Goal: Check status: Check status

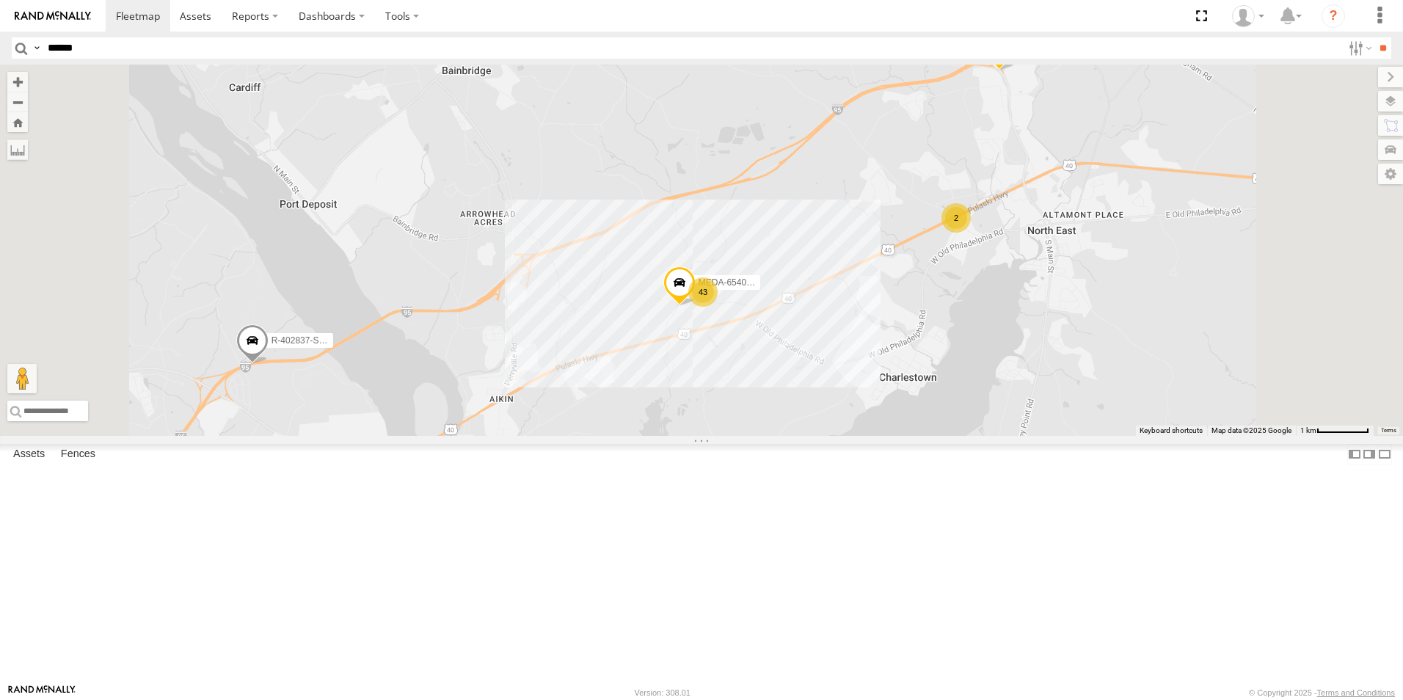
type input "******"
click at [1374, 37] on input "**" at bounding box center [1382, 47] width 17 height 21
click at [0, 0] on div "R-402586-Swing C-54" at bounding box center [0, 0] width 0 height 0
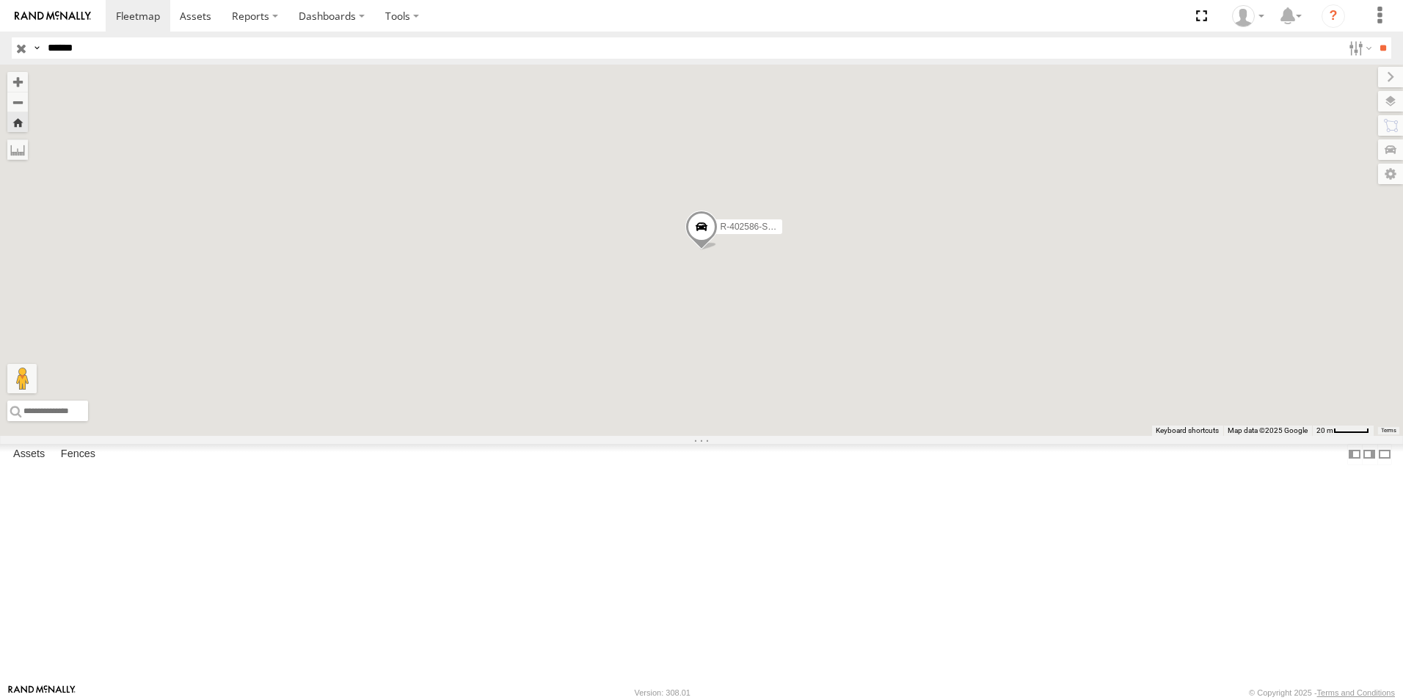
click at [0, 0] on span at bounding box center [0, 0] width 0 height 0
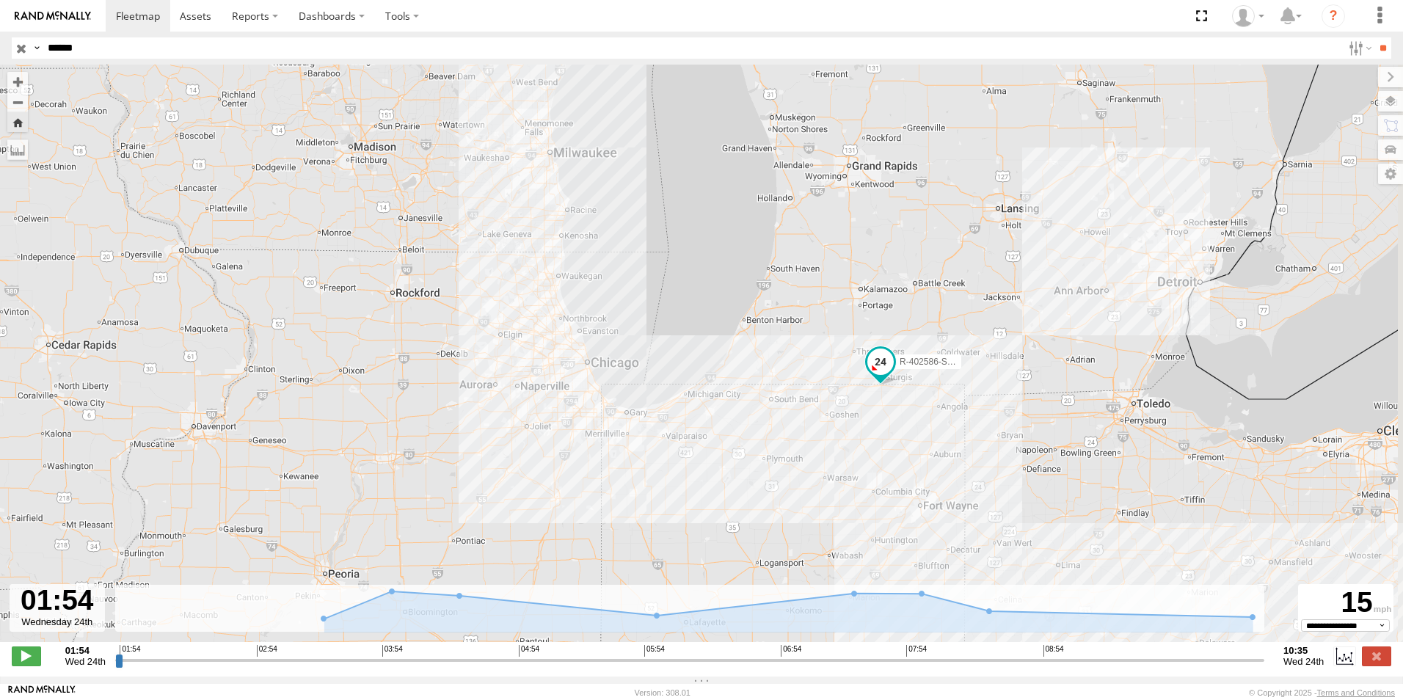
drag, startPoint x: 960, startPoint y: 386, endPoint x: 856, endPoint y: 438, distance: 116.5
click at [856, 438] on div "R-402586-Swing" at bounding box center [701, 361] width 1403 height 593
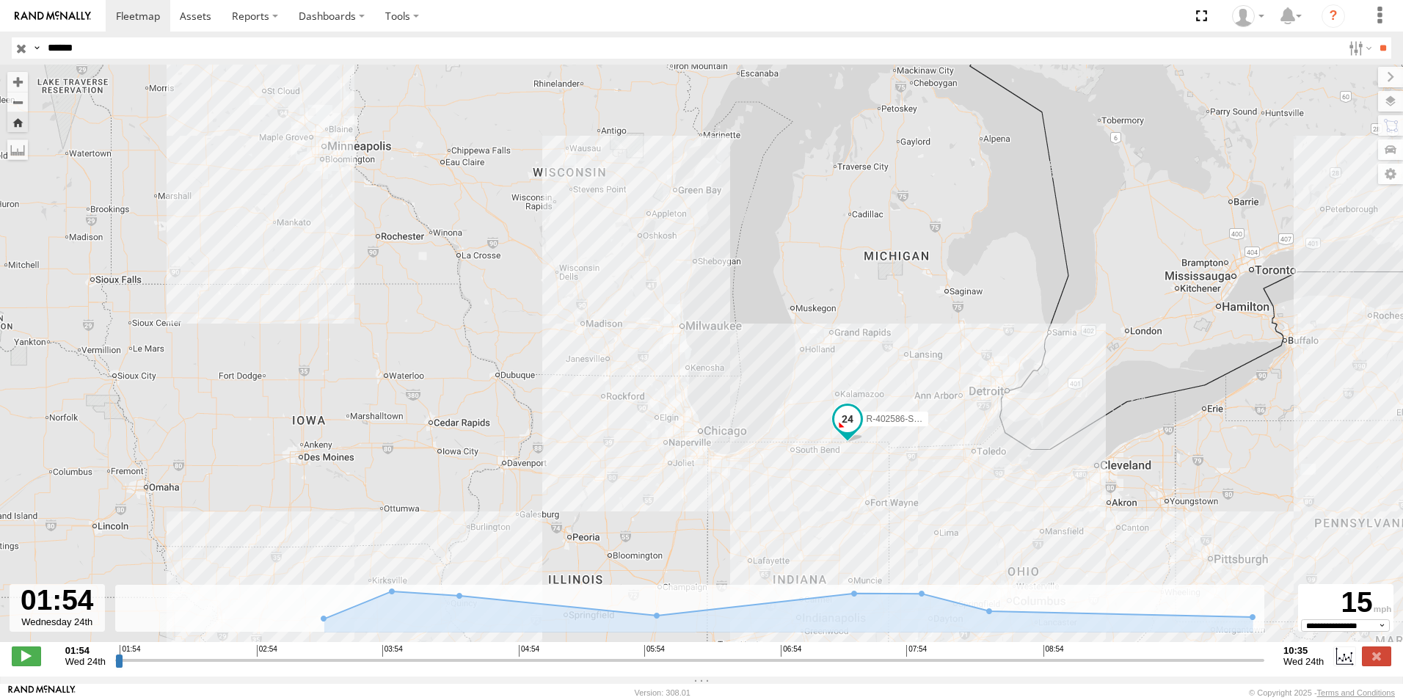
drag, startPoint x: 926, startPoint y: 294, endPoint x: 908, endPoint y: 321, distance: 33.0
click at [908, 321] on div "R-402586-Swing" at bounding box center [701, 361] width 1403 height 593
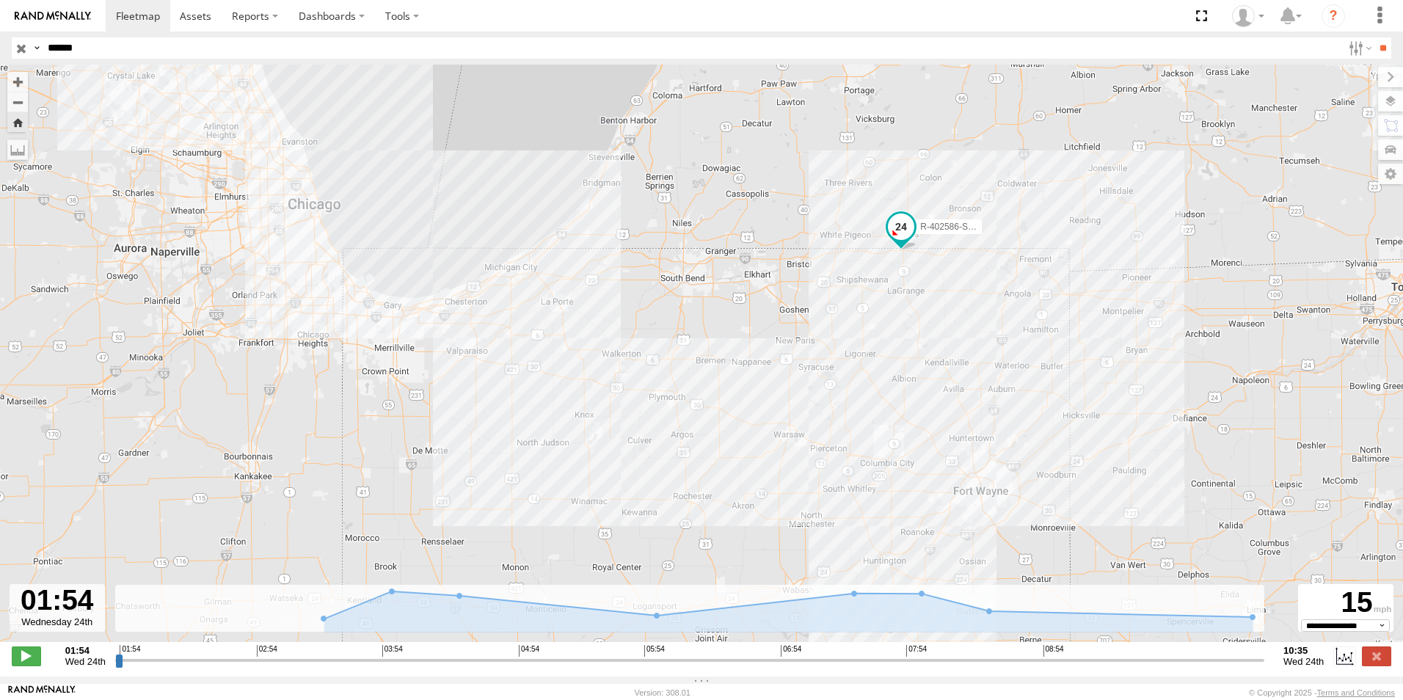
drag, startPoint x: 838, startPoint y: 434, endPoint x: 729, endPoint y: 356, distance: 134.0
click at [727, 355] on div "R-402586-Swing" at bounding box center [701, 361] width 1403 height 593
click at [731, 356] on div "R-402586-Swing" at bounding box center [701, 361] width 1403 height 593
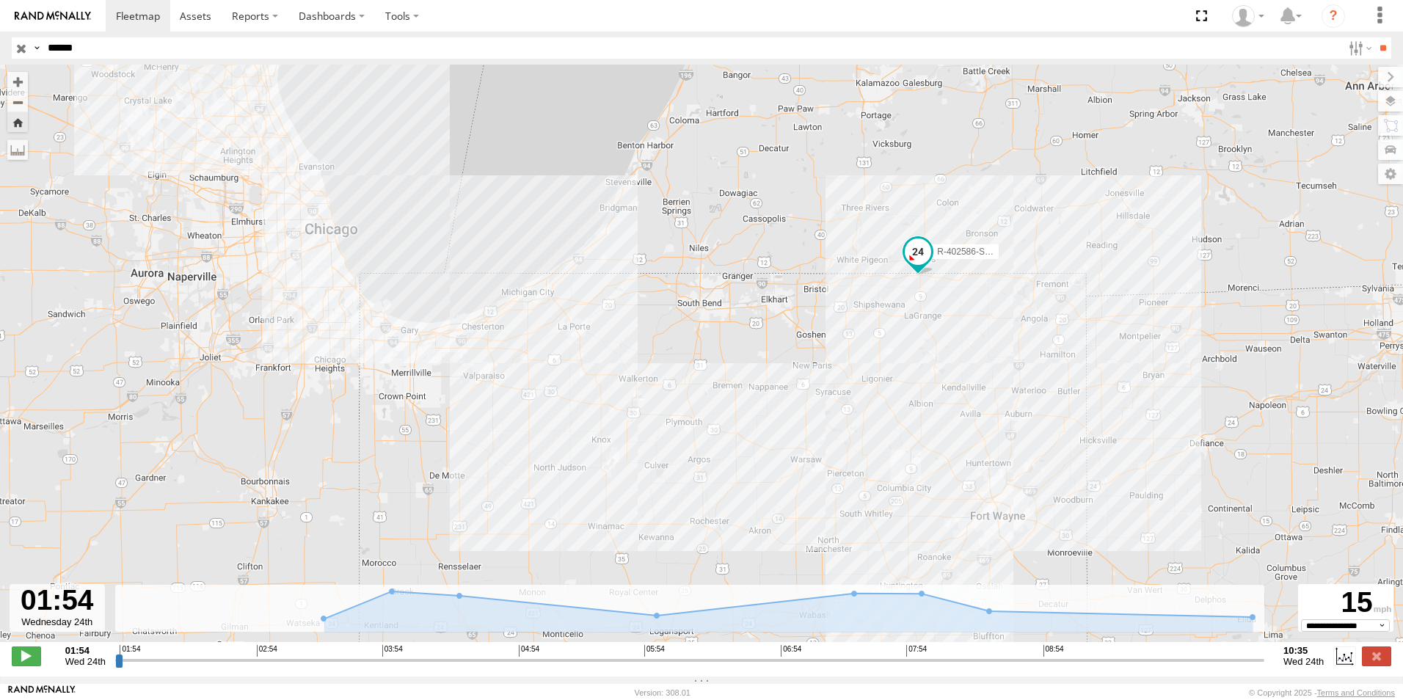
drag, startPoint x: 790, startPoint y: 320, endPoint x: 799, endPoint y: 339, distance: 21.0
click at [799, 339] on div "R-402586-Swing" at bounding box center [701, 361] width 1403 height 593
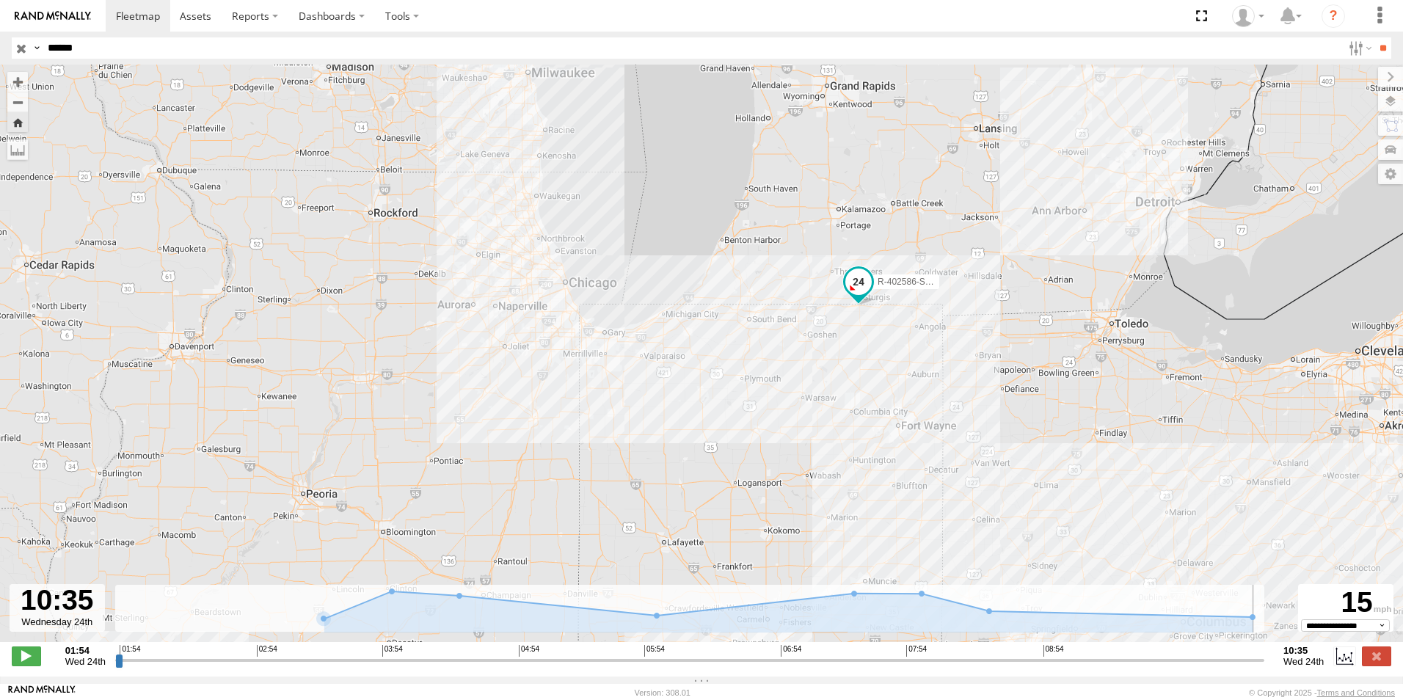
drag, startPoint x: 120, startPoint y: 664, endPoint x: 1303, endPoint y: 685, distance: 1182.4
type input "**********"
click at [1264, 667] on input "range" at bounding box center [689, 660] width 1149 height 14
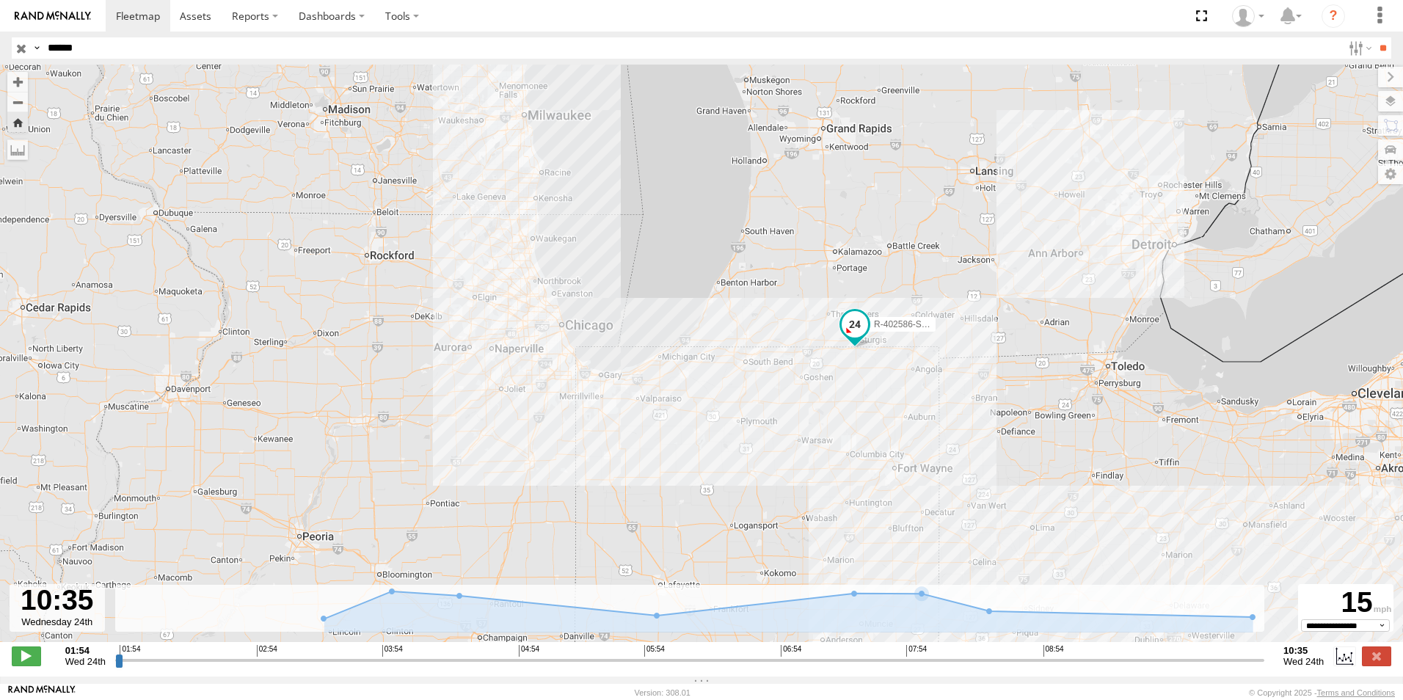
drag, startPoint x: 997, startPoint y: 418, endPoint x: 994, endPoint y: 462, distance: 44.9
click at [994, 462] on div "R-402586-Swing" at bounding box center [701, 361] width 1403 height 593
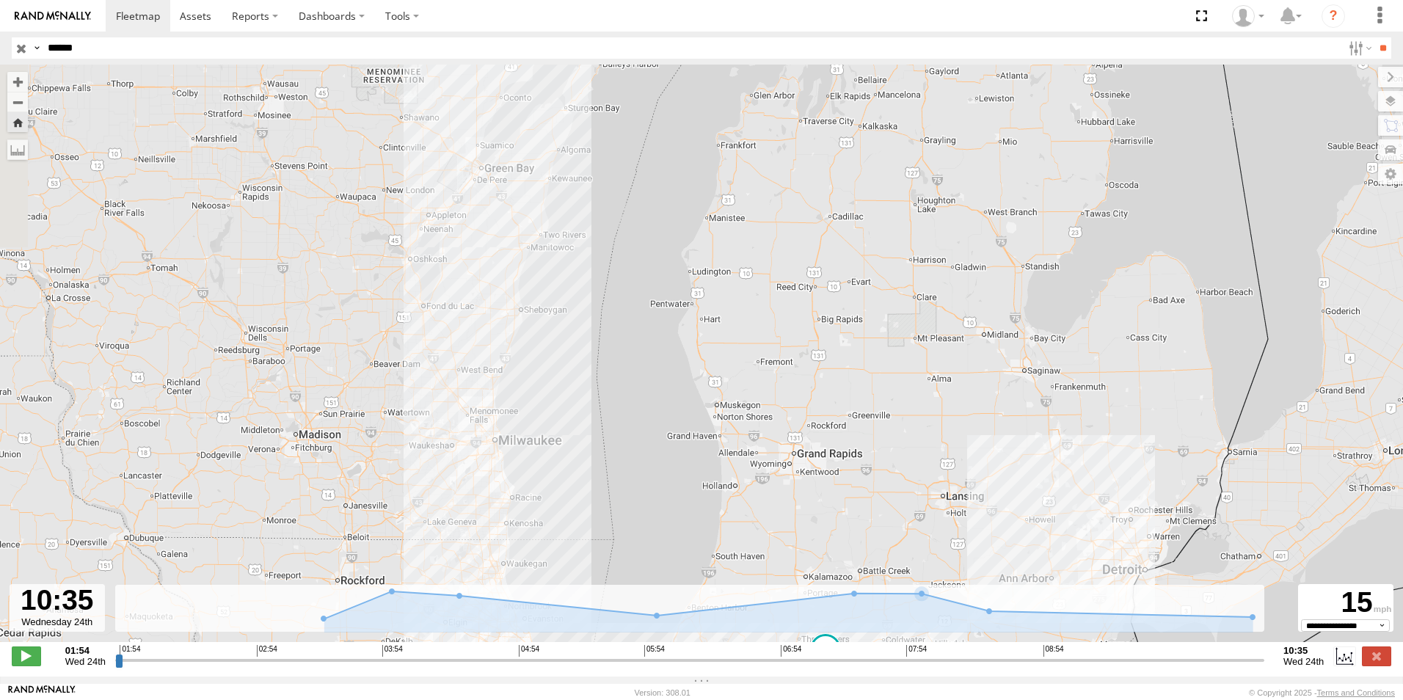
drag, startPoint x: 1059, startPoint y: 225, endPoint x: 1030, endPoint y: 550, distance: 325.7
click at [1030, 550] on div "R-402586-Swing" at bounding box center [701, 361] width 1403 height 593
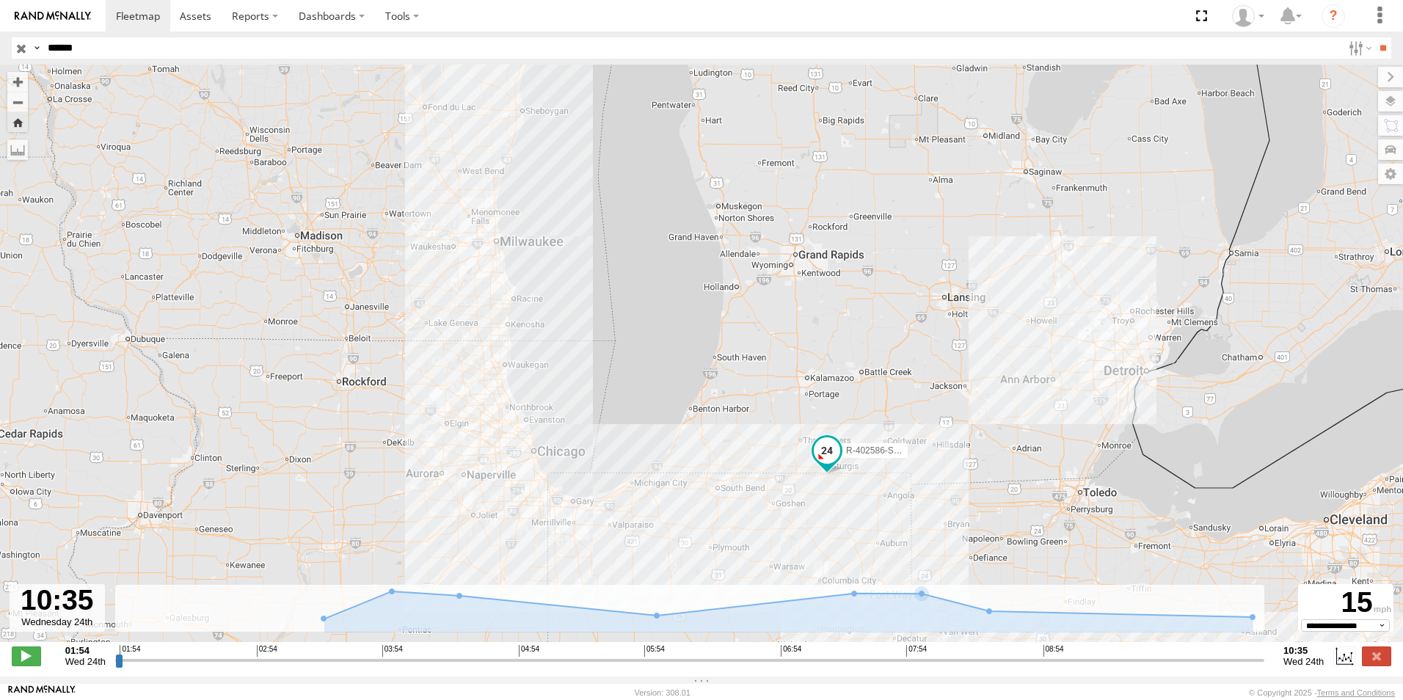
drag, startPoint x: 1060, startPoint y: 330, endPoint x: 1060, endPoint y: 125, distance: 205.5
click at [1060, 125] on div "R-402586-Swing" at bounding box center [701, 361] width 1403 height 593
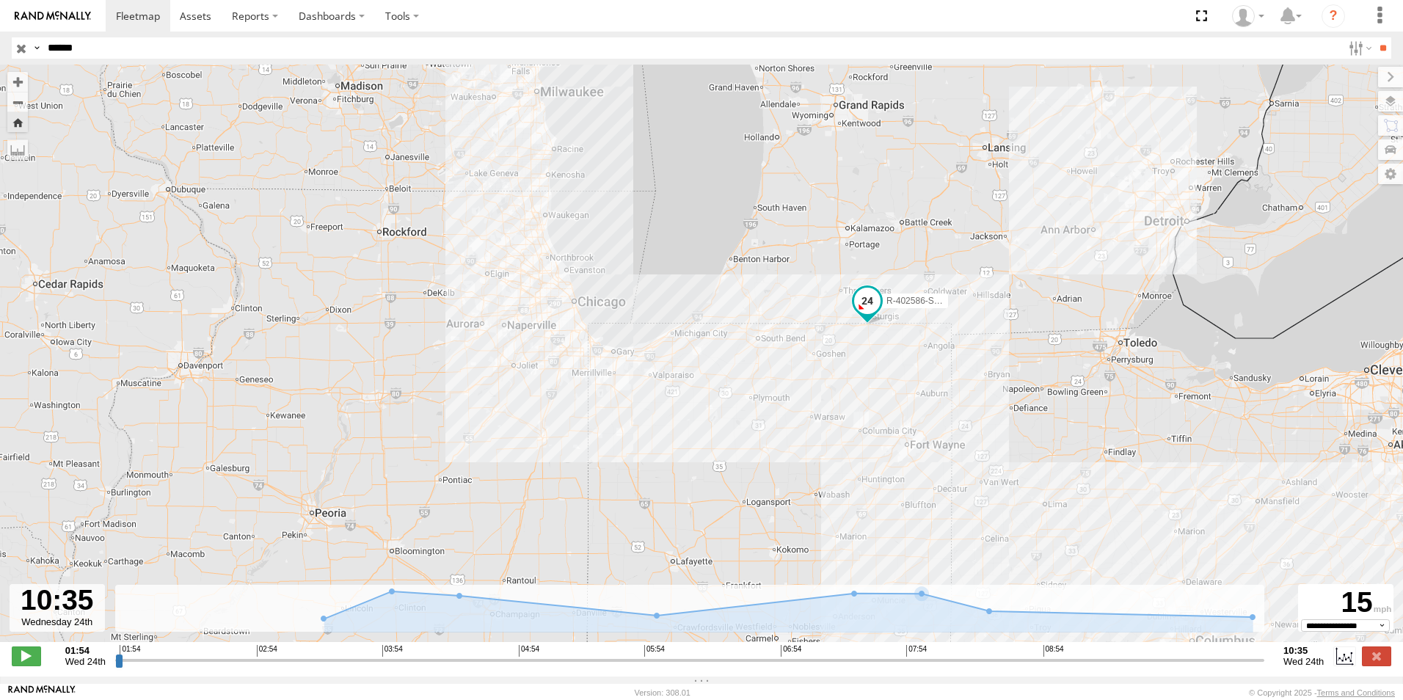
drag, startPoint x: 1077, startPoint y: 266, endPoint x: 1120, endPoint y: 139, distance: 133.4
click at [1120, 139] on div "R-402586-Swing" at bounding box center [701, 361] width 1403 height 593
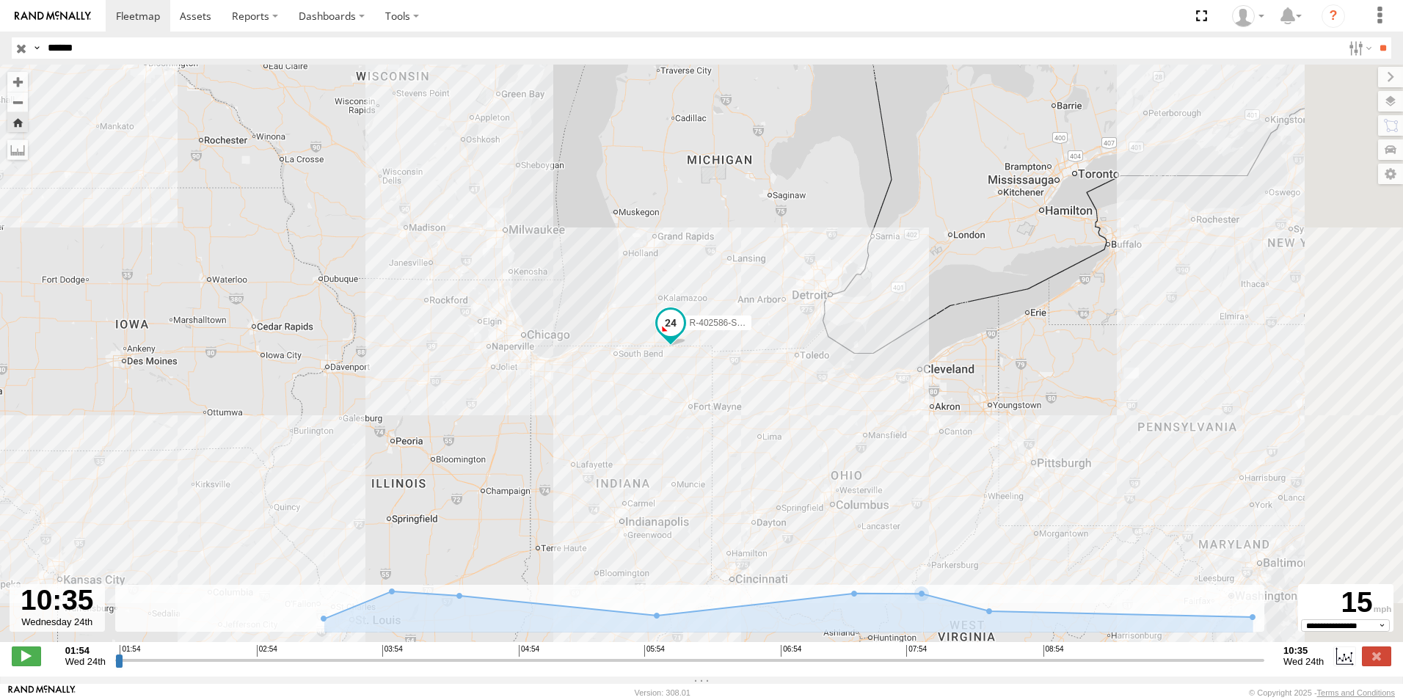
drag, startPoint x: 1163, startPoint y: 390, endPoint x: 848, endPoint y: 385, distance: 314.8
click at [848, 394] on div "R-402586-Swing" at bounding box center [701, 361] width 1403 height 593
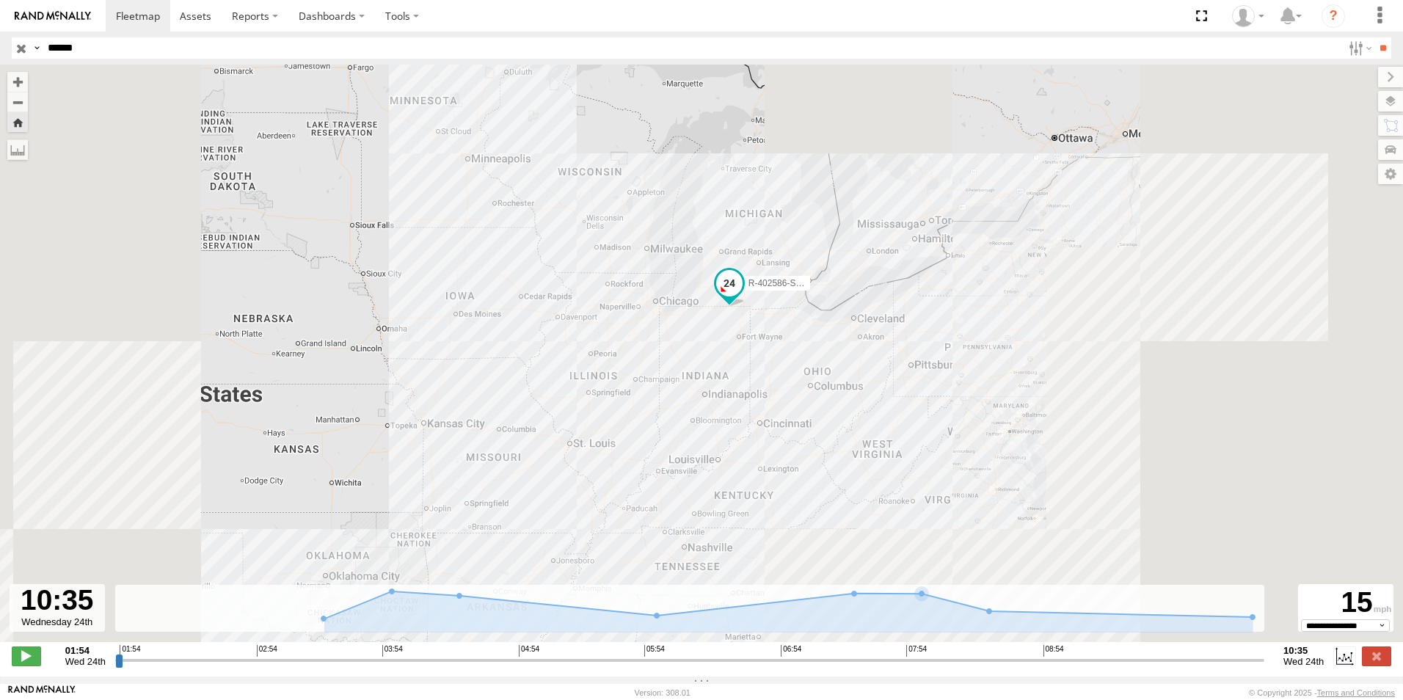
drag, startPoint x: 908, startPoint y: 426, endPoint x: 908, endPoint y: 357, distance: 69.0
click at [908, 357] on div "R-402586-Swing" at bounding box center [701, 361] width 1403 height 593
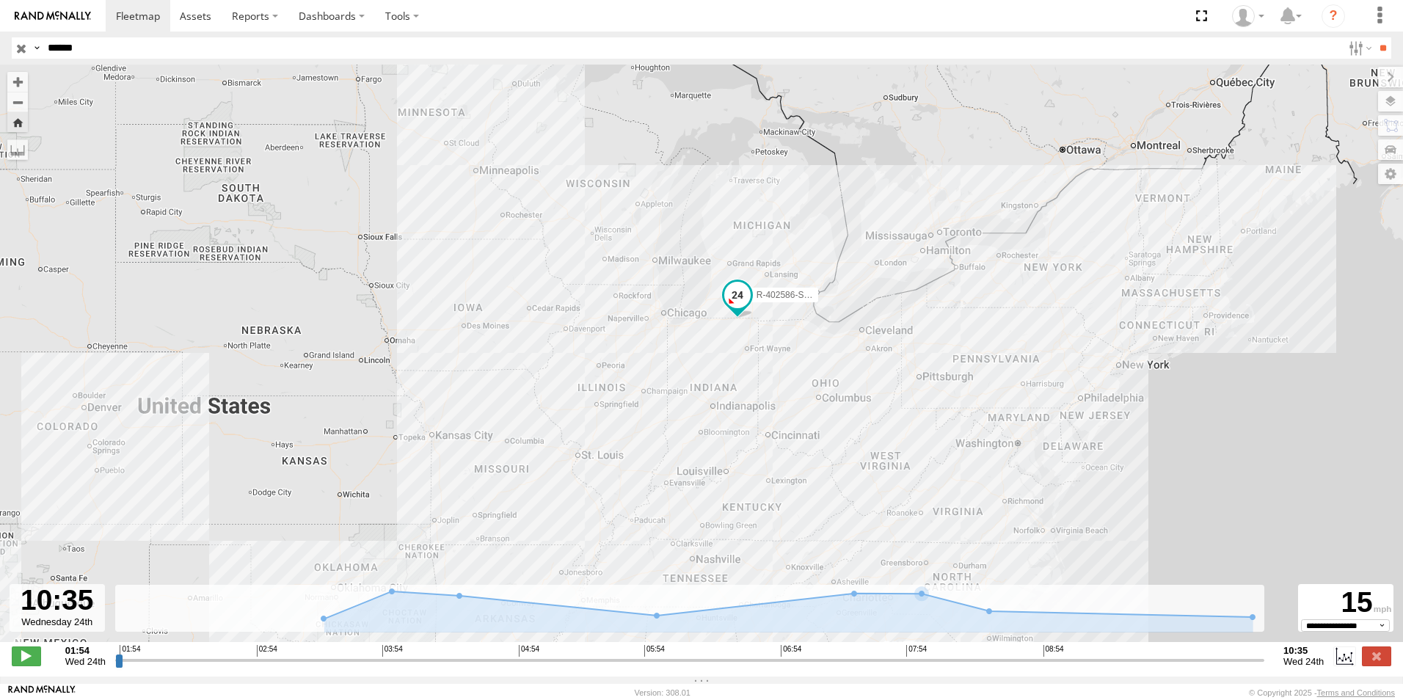
drag, startPoint x: 863, startPoint y: 330, endPoint x: 879, endPoint y: 363, distance: 36.8
click at [879, 363] on div "R-402586-Swing" at bounding box center [701, 361] width 1403 height 593
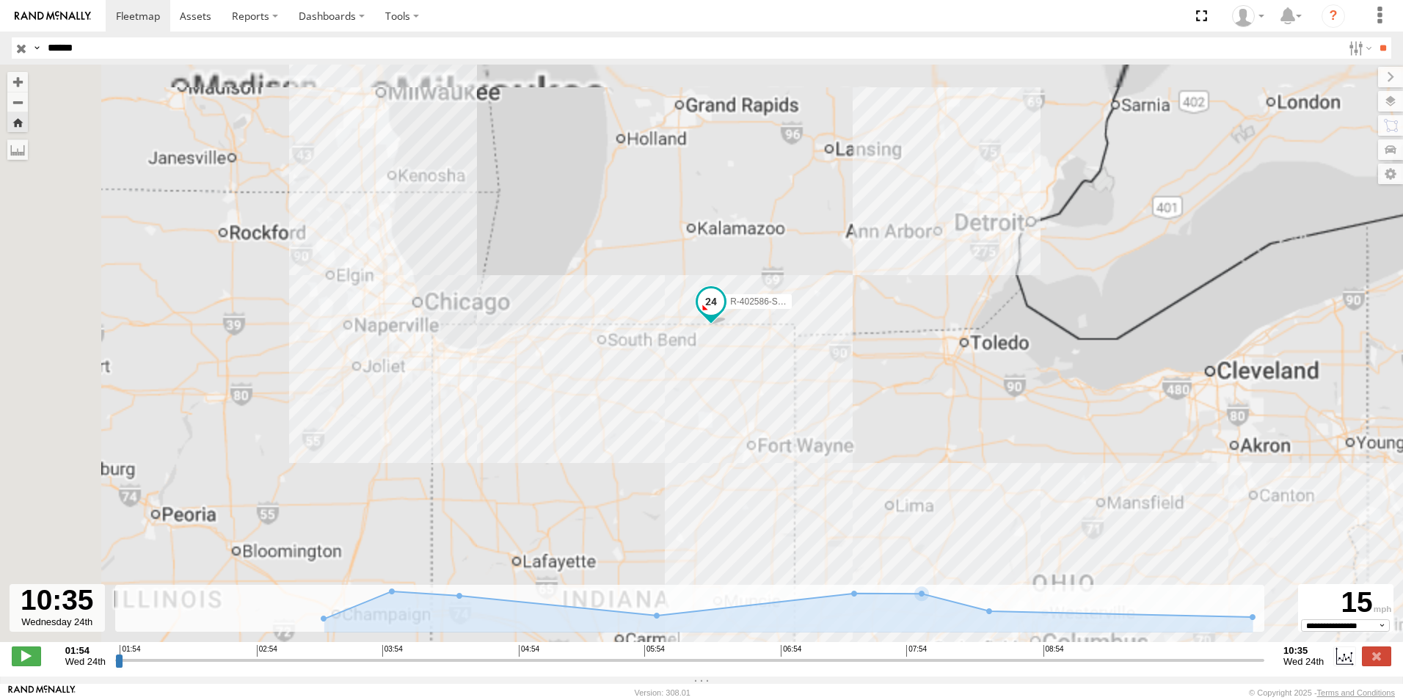
drag, startPoint x: 743, startPoint y: 310, endPoint x: 873, endPoint y: 387, distance: 150.4
click at [873, 387] on div "R-402586-Swing" at bounding box center [701, 361] width 1403 height 593
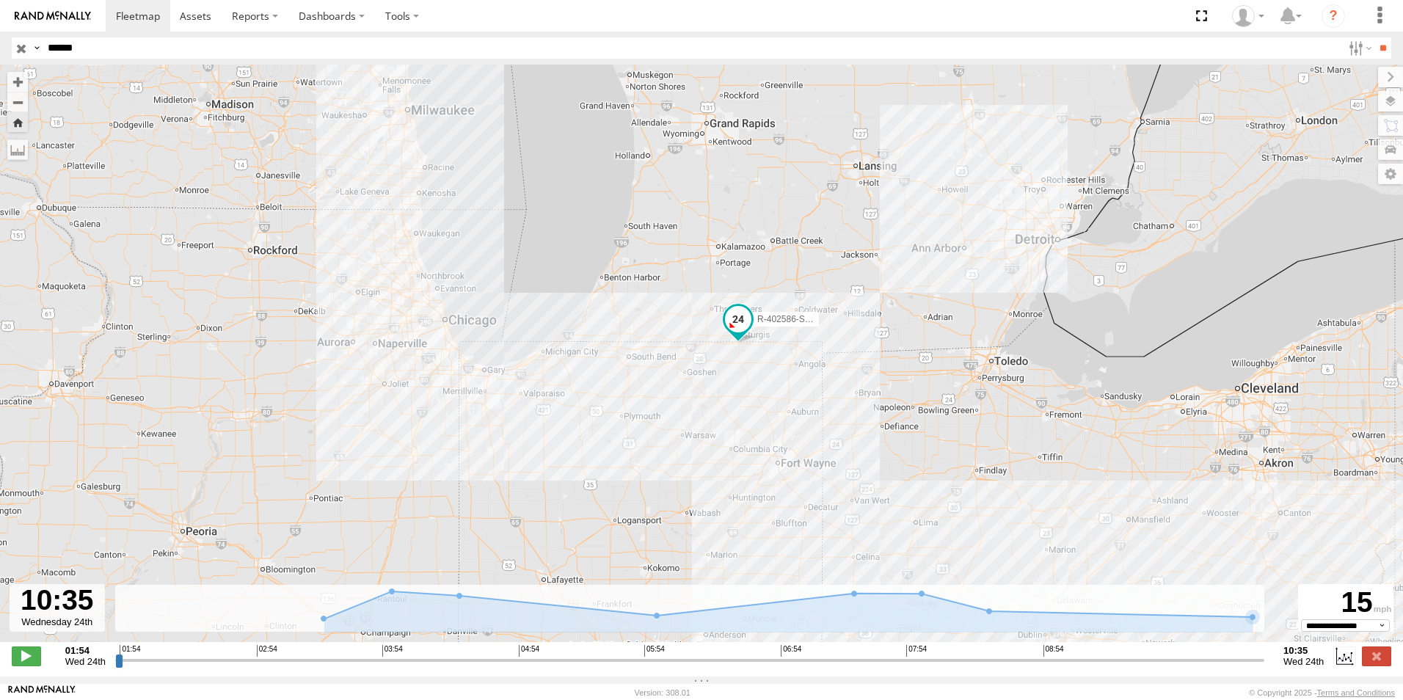
drag, startPoint x: 820, startPoint y: 406, endPoint x: 886, endPoint y: 449, distance: 79.0
click at [886, 449] on div "R-402586-Swing" at bounding box center [701, 361] width 1403 height 593
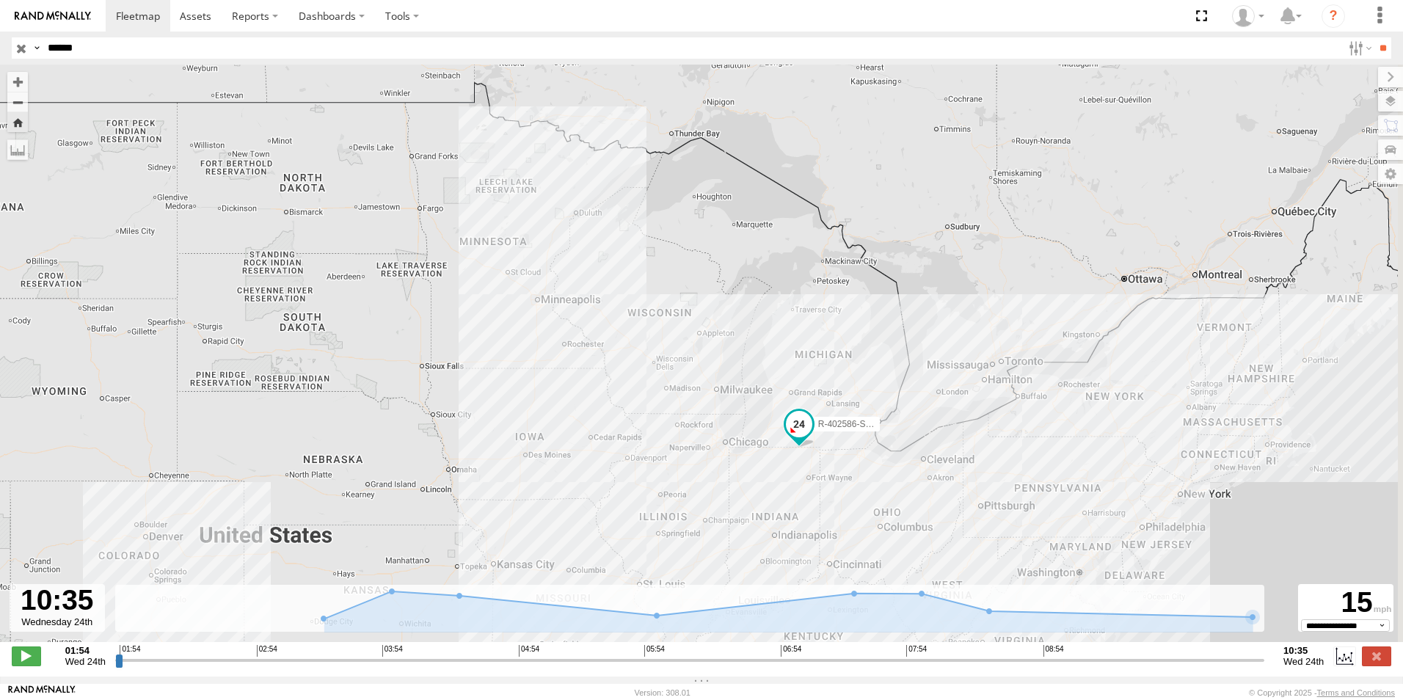
drag, startPoint x: 688, startPoint y: 471, endPoint x: 677, endPoint y: 487, distance: 18.9
click at [677, 487] on div "R-402586-Swing" at bounding box center [701, 361] width 1403 height 593
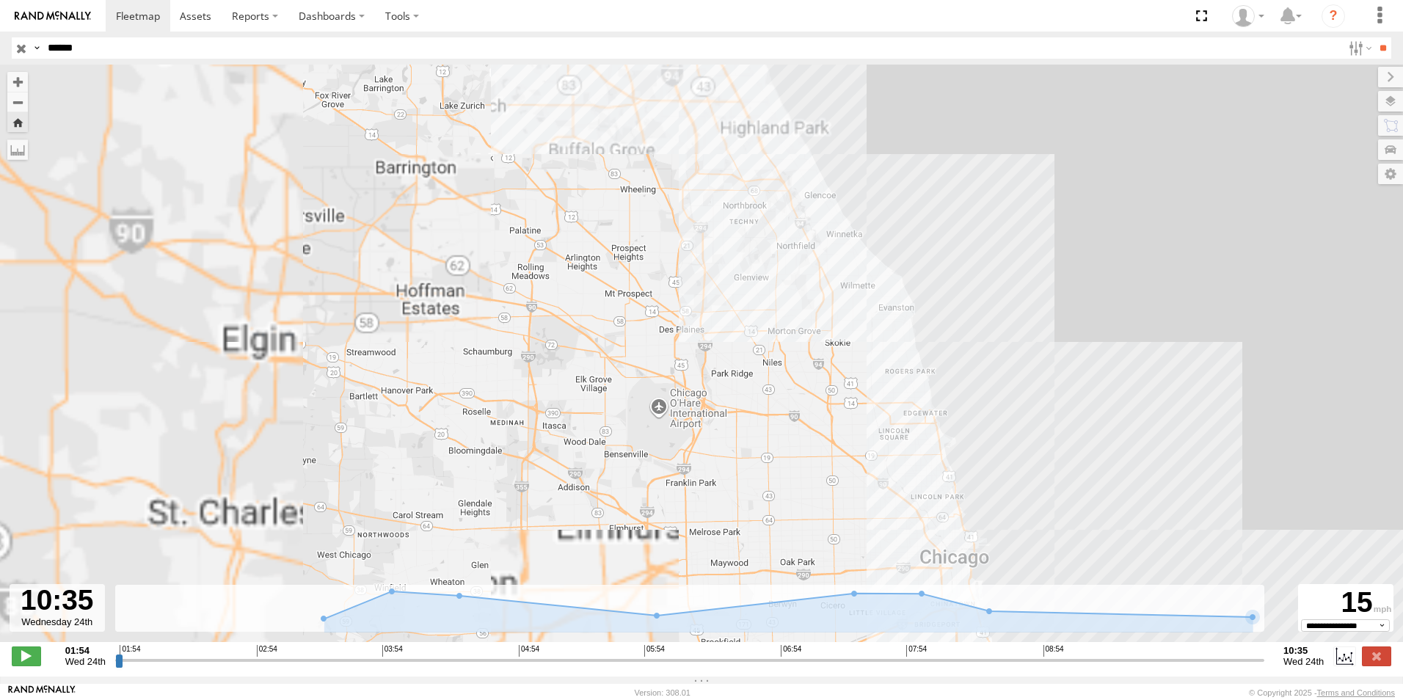
drag, startPoint x: 812, startPoint y: 385, endPoint x: 739, endPoint y: 493, distance: 130.1
click at [735, 487] on div "R-402586-Swing" at bounding box center [701, 361] width 1403 height 593
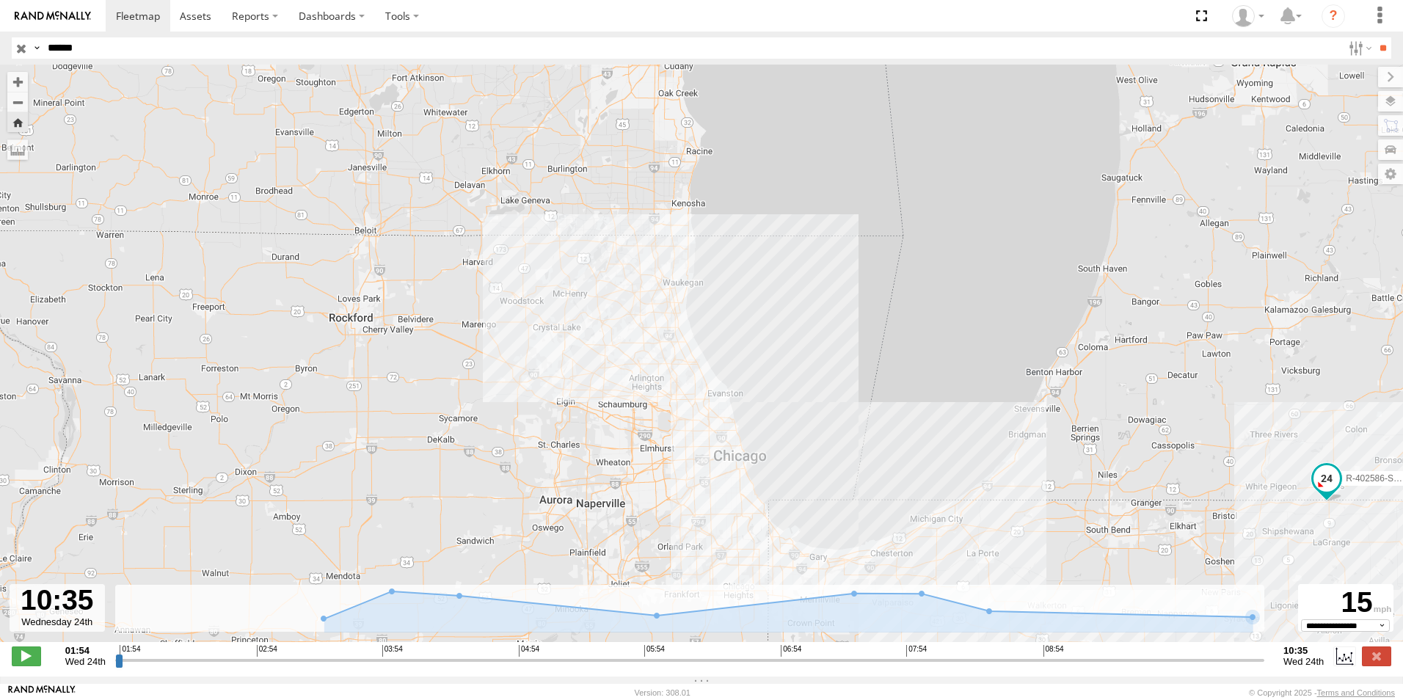
drag, startPoint x: 836, startPoint y: 387, endPoint x: 671, endPoint y: 325, distance: 176.5
click at [708, 343] on div "R-402586-Swing" at bounding box center [701, 361] width 1403 height 593
